Goal: Information Seeking & Learning: Learn about a topic

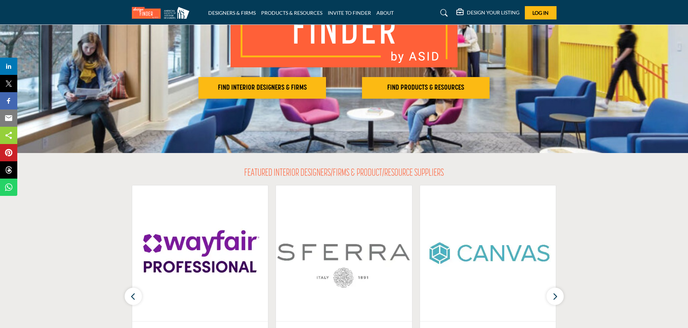
scroll to position [108, 0]
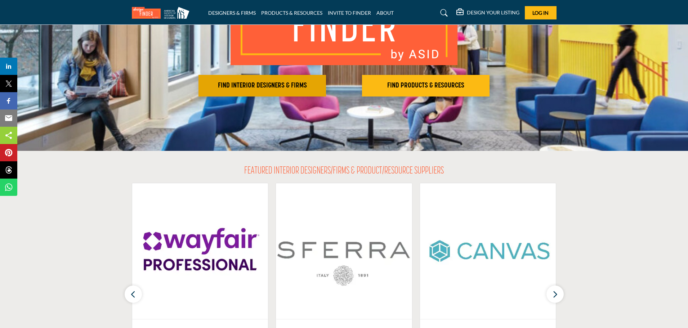
drag, startPoint x: 261, startPoint y: 84, endPoint x: 269, endPoint y: 82, distance: 7.9
click at [263, 84] on h2 "FIND INTERIOR DESIGNERS & FIRMS" at bounding box center [262, 85] width 123 height 9
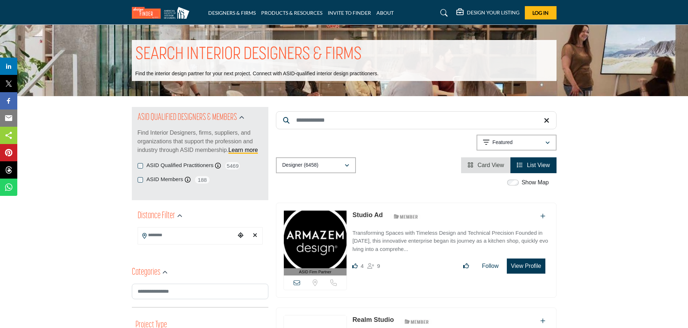
click at [309, 120] on input "Search Keyword" at bounding box center [416, 120] width 281 height 18
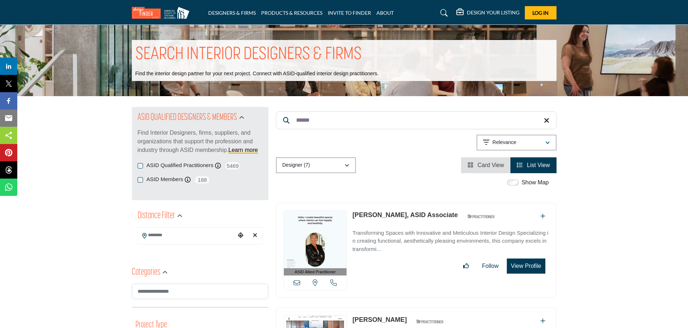
drag, startPoint x: 311, startPoint y: 119, endPoint x: 316, endPoint y: 122, distance: 5.9
click at [311, 119] on input "******" at bounding box center [416, 120] width 281 height 18
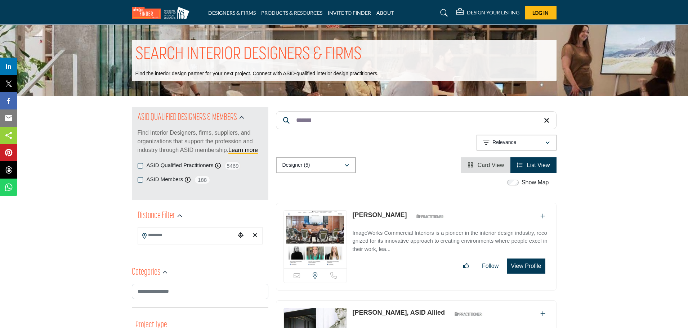
type input "*******"
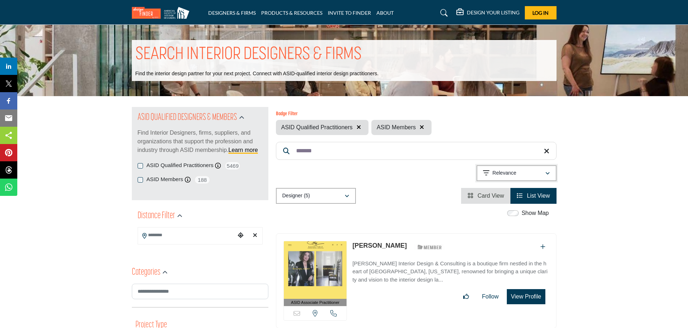
click at [523, 173] on div "Relevance" at bounding box center [514, 173] width 62 height 9
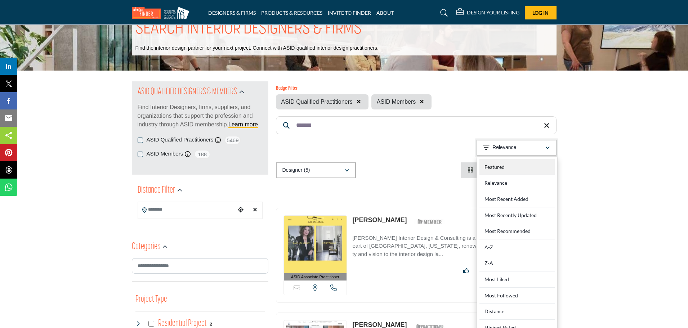
scroll to position [36, 0]
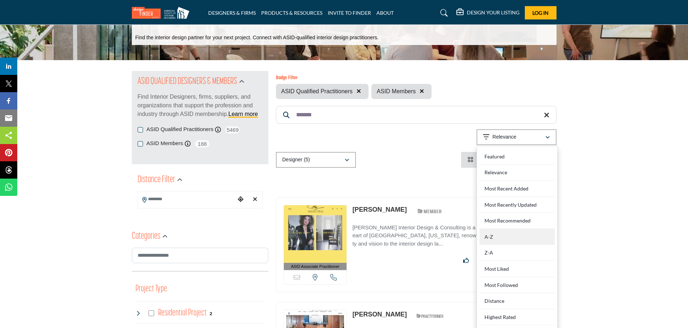
click at [497, 238] on div "A-Z" at bounding box center [517, 237] width 75 height 16
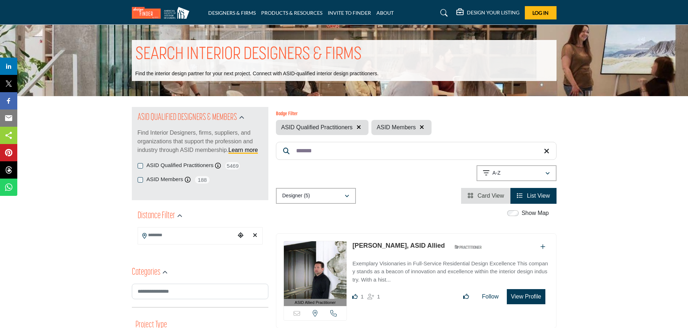
click at [481, 14] on h5 "DESIGN YOUR LISTING" at bounding box center [493, 12] width 53 height 6
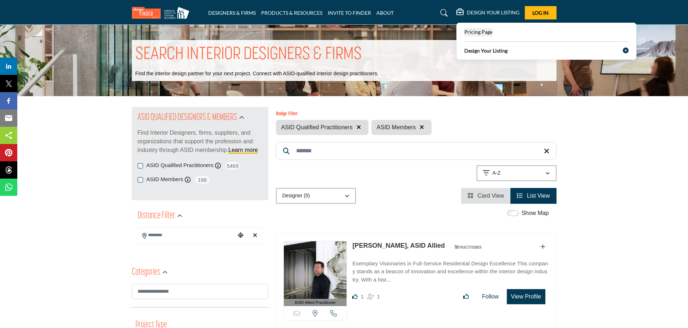
click at [475, 31] on span "Pricing Page" at bounding box center [479, 32] width 28 height 6
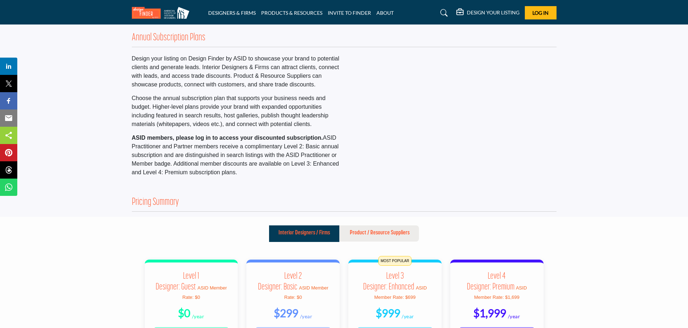
click at [450, 12] on link at bounding box center [443, 13] width 19 height 12
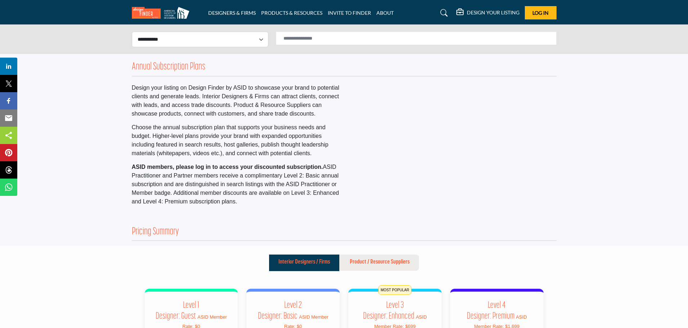
click at [439, 12] on link at bounding box center [443, 13] width 19 height 12
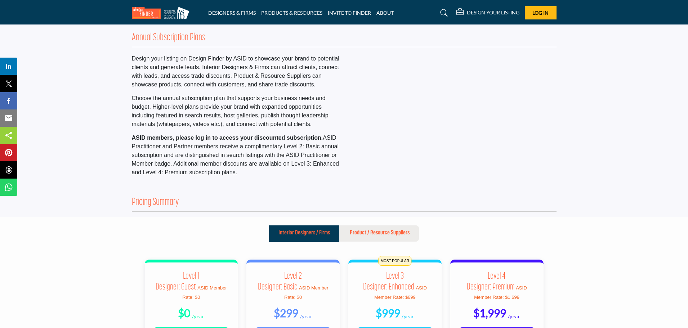
click at [443, 13] on icon at bounding box center [444, 12] width 7 height 7
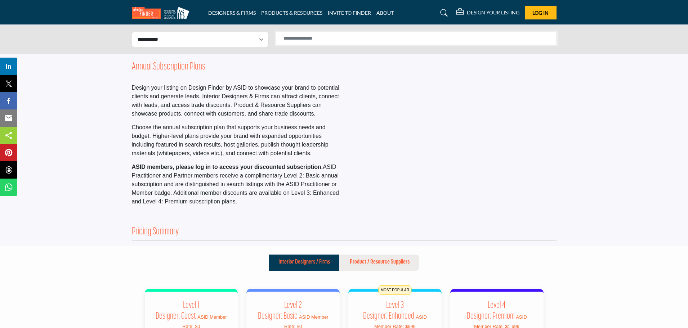
click at [394, 37] on input "Search Solutions" at bounding box center [416, 38] width 281 height 13
click at [203, 41] on select "**********" at bounding box center [200, 40] width 137 height 16
click at [446, 13] on icon at bounding box center [444, 12] width 7 height 7
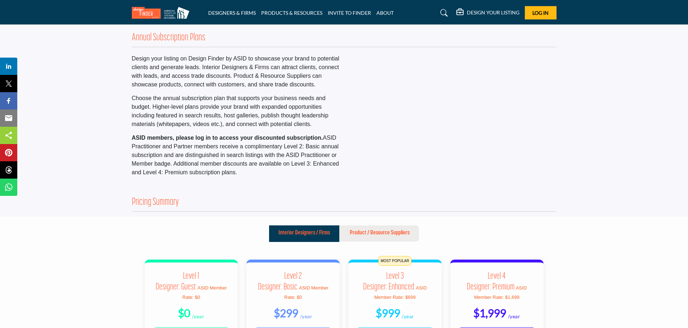
click at [445, 12] on icon at bounding box center [444, 12] width 7 height 7
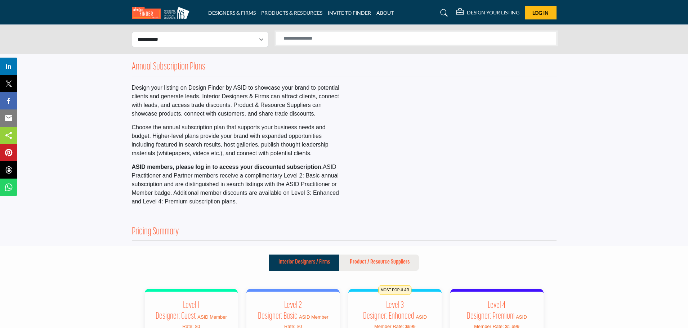
click at [384, 36] on input "Search Solutions" at bounding box center [416, 38] width 281 height 13
type input "**********"
